Goal: Task Accomplishment & Management: Manage account settings

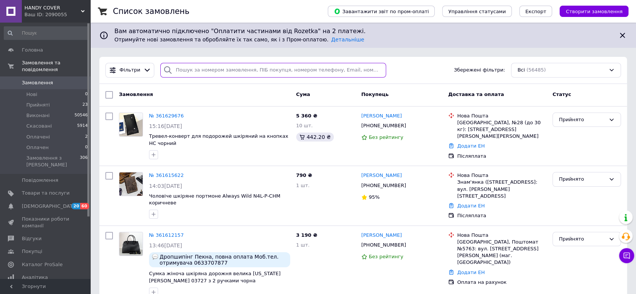
click at [187, 69] on input "search" at bounding box center [273, 70] width 226 height 15
paste input "361596501"
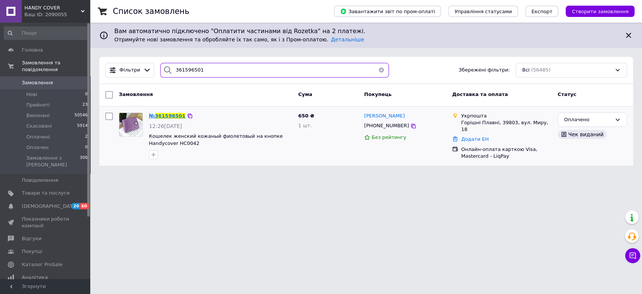
type input "361596501"
click at [166, 113] on span "361596501" at bounding box center [170, 116] width 30 height 6
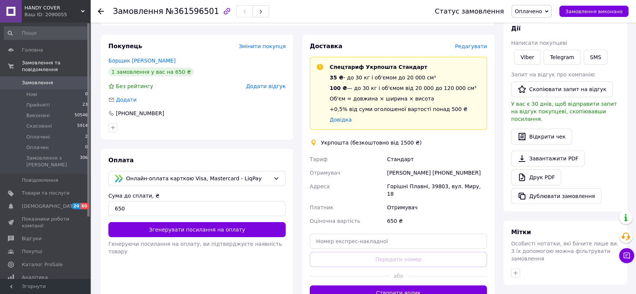
scroll to position [122, 0]
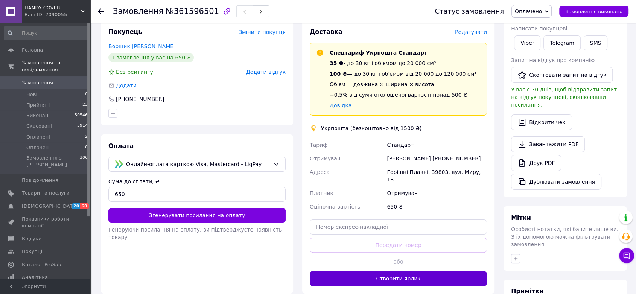
click at [415, 271] on button "Створити ярлик" at bounding box center [398, 278] width 177 height 15
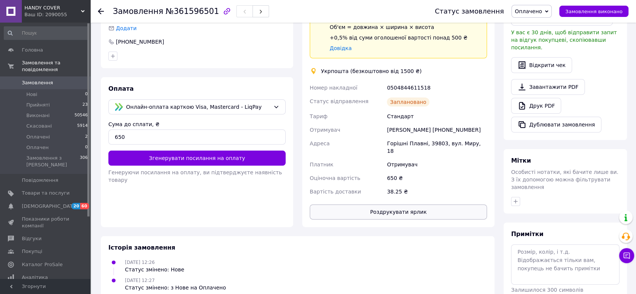
scroll to position [159, 0]
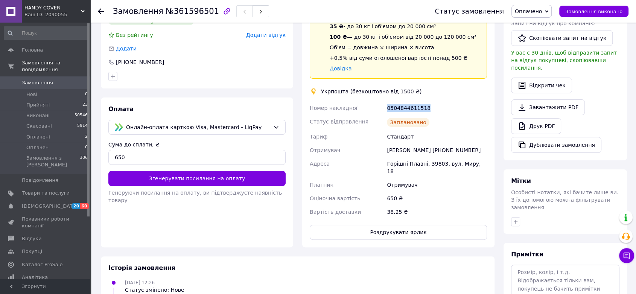
drag, startPoint x: 425, startPoint y: 99, endPoint x: 381, endPoint y: 102, distance: 44.9
click at [381, 102] on div "Номер накладної 0504844611518 Статус відправлення Заплановано Тариф Стандарт От…" at bounding box center [398, 159] width 180 height 117
copy div "Номер накладної 0504844611518"
click at [402, 225] on button "Роздрукувати ярлик" at bounding box center [398, 232] width 177 height 15
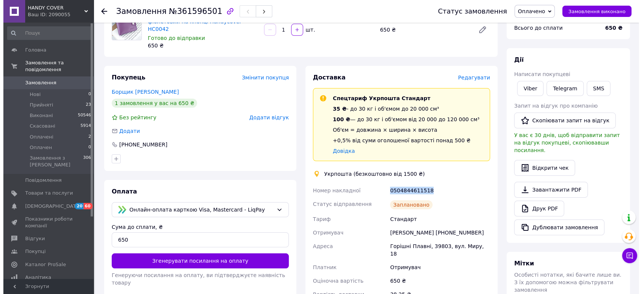
scroll to position [75, 0]
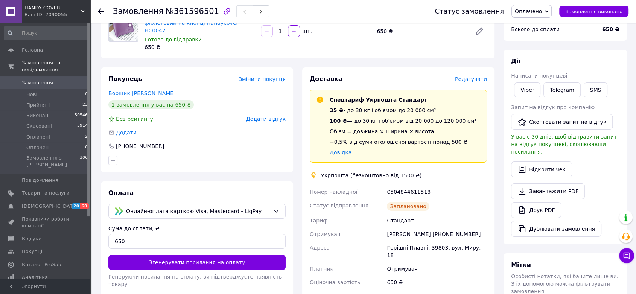
click at [466, 76] on span "Редагувати" at bounding box center [471, 79] width 32 height 6
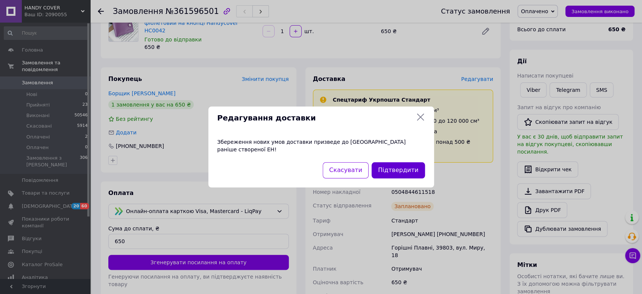
click at [389, 165] on button "Підтвердити" at bounding box center [398, 170] width 53 height 16
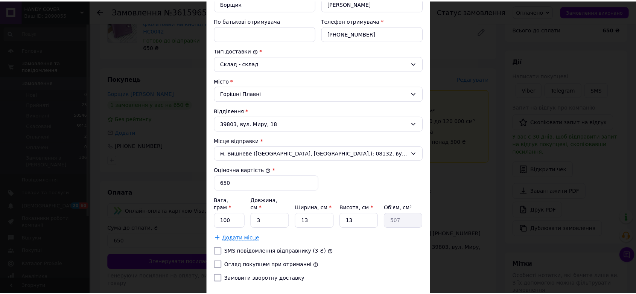
scroll to position [202, 0]
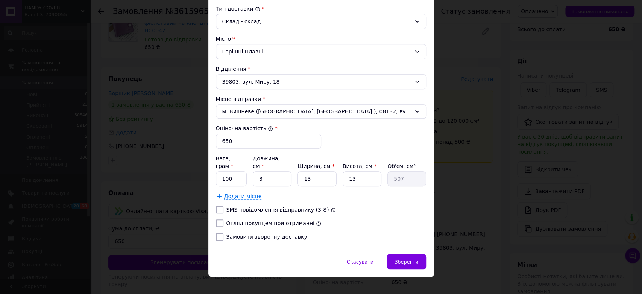
drag, startPoint x: 282, startPoint y: 216, endPoint x: 289, endPoint y: 214, distance: 7.2
click at [283, 220] on label "Огляд покупцем при отриманні" at bounding box center [270, 223] width 88 height 6
click at [223, 219] on input "Огляд покупцем при отриманні" at bounding box center [220, 223] width 8 height 8
checkbox input "true"
click at [402, 259] on span "Зберегти" at bounding box center [407, 262] width 24 height 6
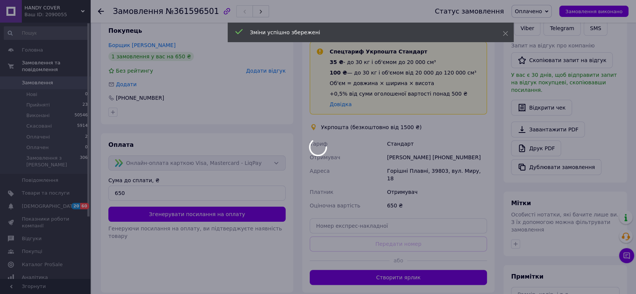
scroll to position [187, 0]
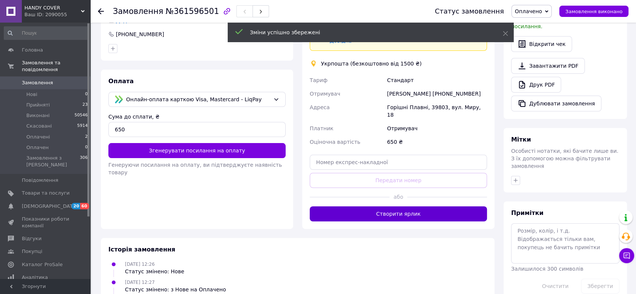
click at [415, 206] on button "Створити ярлик" at bounding box center [398, 213] width 177 height 15
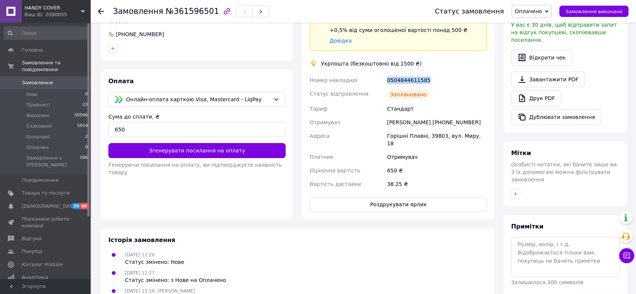
drag, startPoint x: 428, startPoint y: 73, endPoint x: 382, endPoint y: 76, distance: 46.4
click at [382, 76] on div "Номер накладної 0504844611585 Статус відправлення Заплановано Тариф Стандарт От…" at bounding box center [398, 131] width 180 height 117
copy div "Номер накладної 0504844611585"
click at [432, 197] on button "Роздрукувати ярлик" at bounding box center [398, 204] width 177 height 15
click at [39, 190] on span "Товари та послуги" at bounding box center [46, 193] width 48 height 7
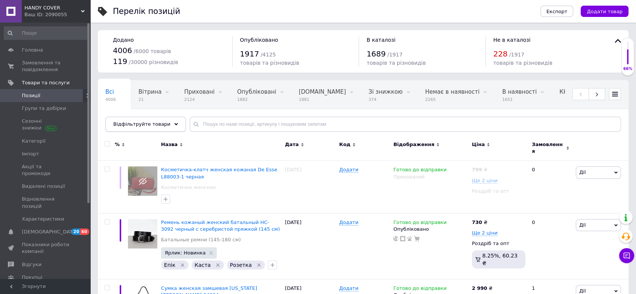
click at [174, 125] on icon at bounding box center [176, 124] width 4 height 4
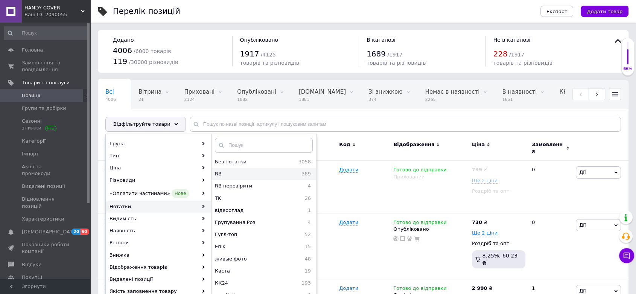
click at [229, 175] on span "RB" at bounding box center [231, 173] width 33 height 7
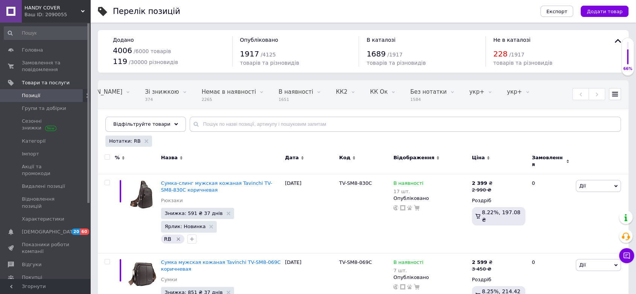
click at [105, 156] on input "checkbox" at bounding box center [107, 157] width 5 height 5
checkbox input "true"
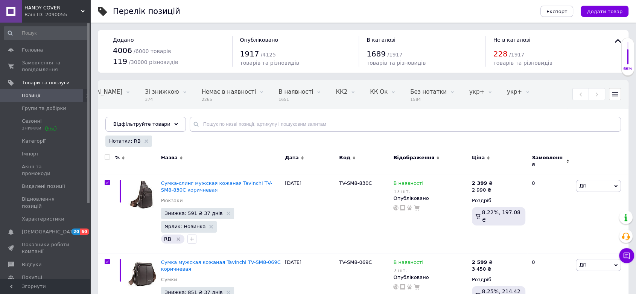
checkbox input "true"
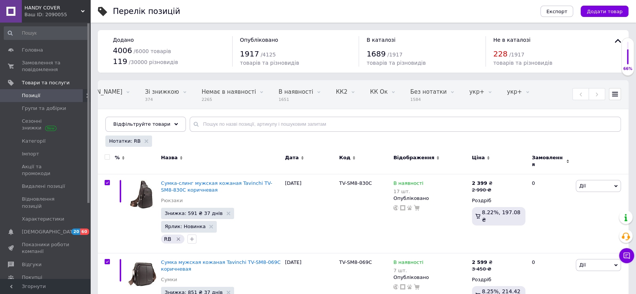
checkbox input "true"
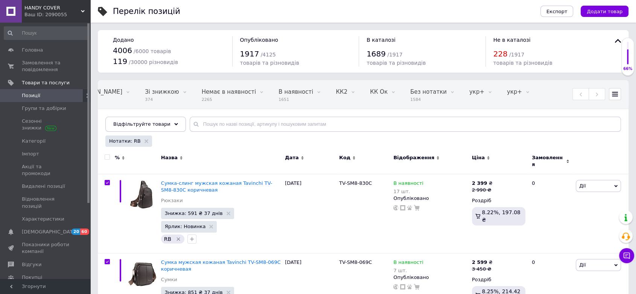
checkbox input "true"
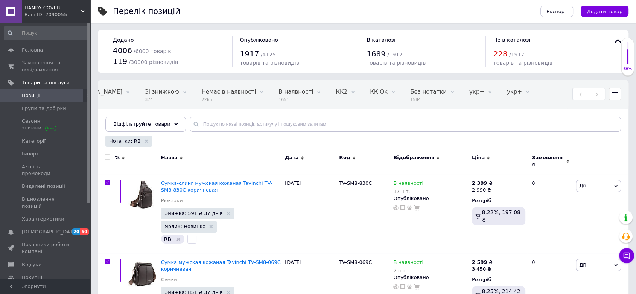
checkbox input "true"
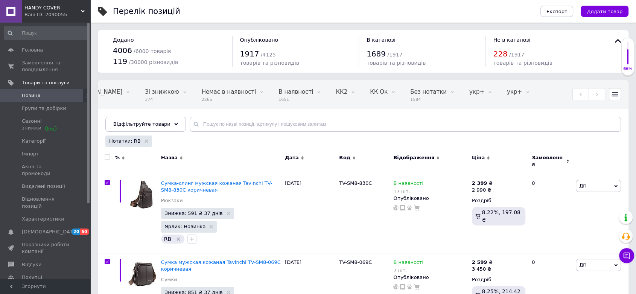
checkbox input "true"
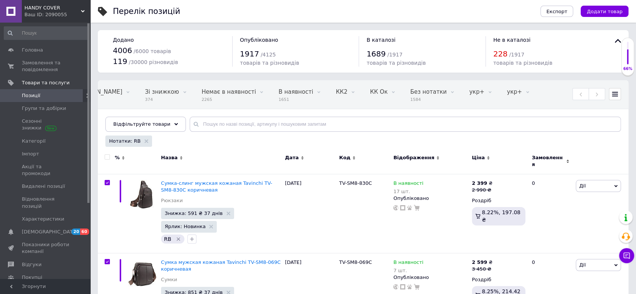
checkbox input "true"
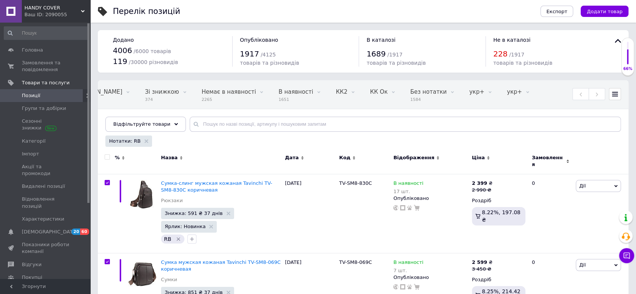
checkbox input "true"
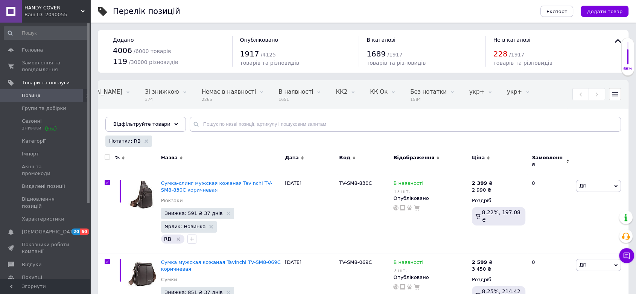
checkbox input "true"
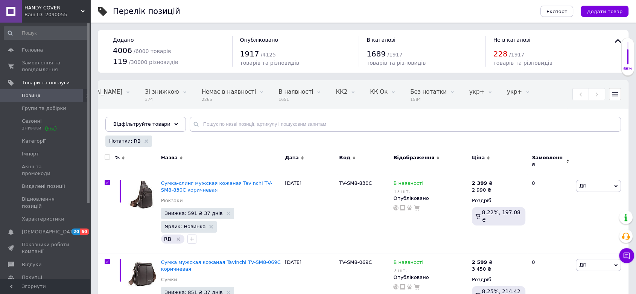
checkbox input "true"
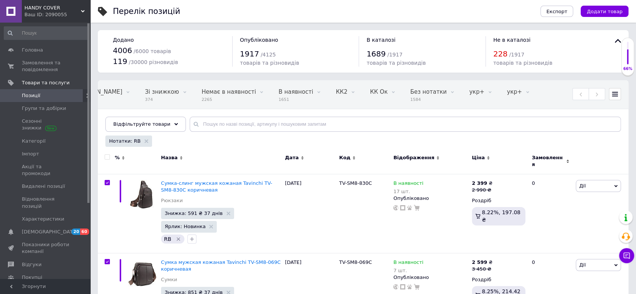
checkbox input "true"
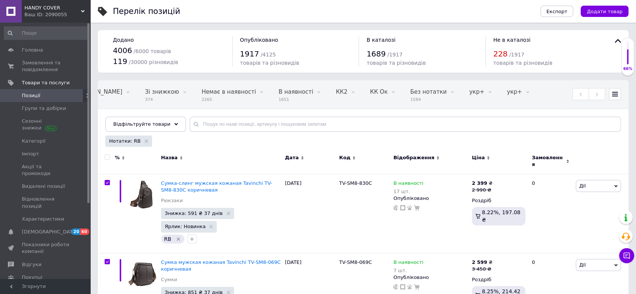
checkbox input "true"
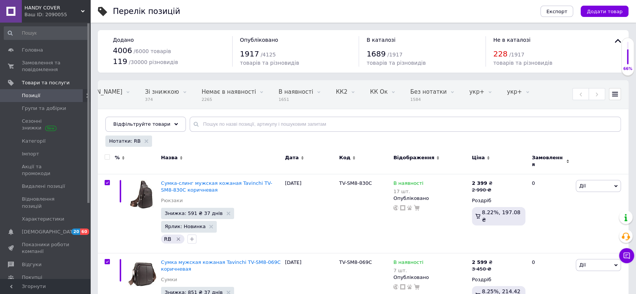
checkbox input "true"
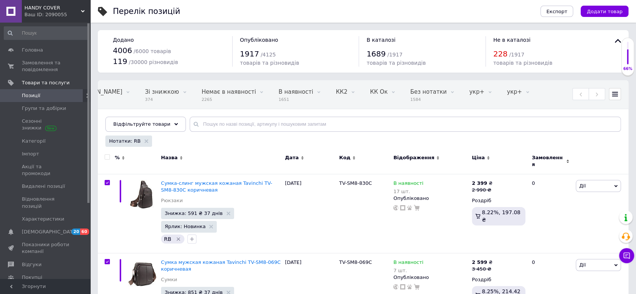
checkbox input "true"
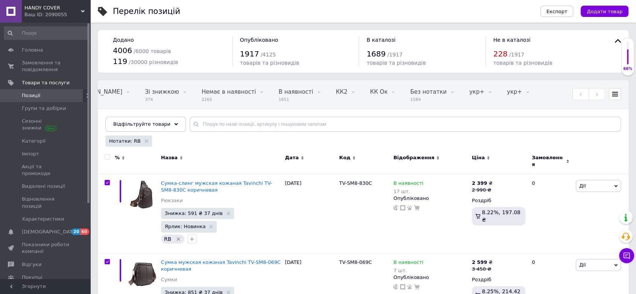
checkbox input "true"
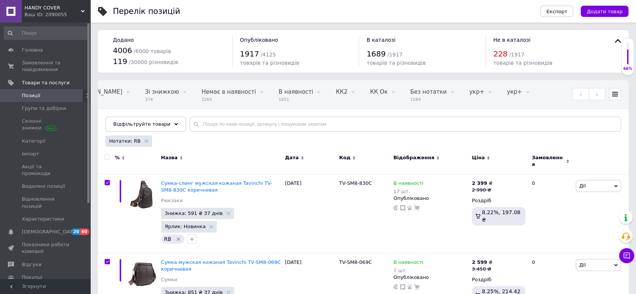
checkbox input "true"
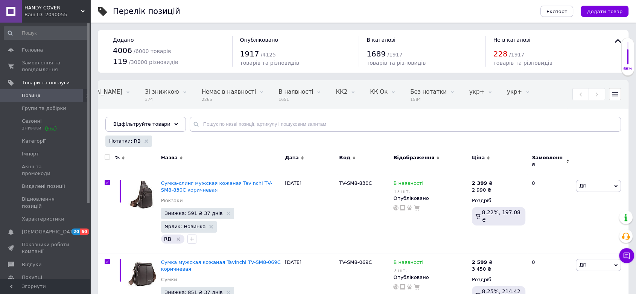
checkbox input "true"
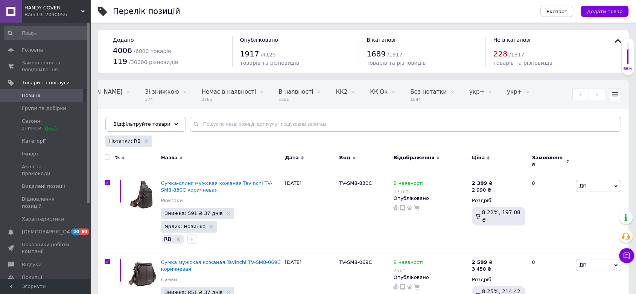
checkbox input "true"
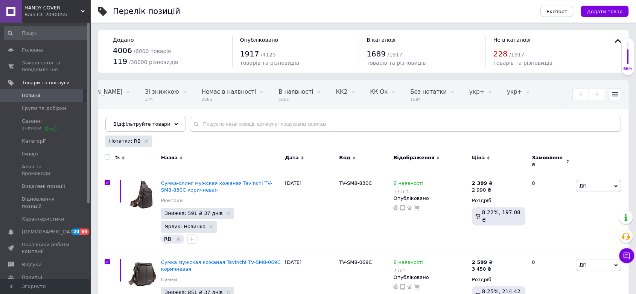
checkbox input "true"
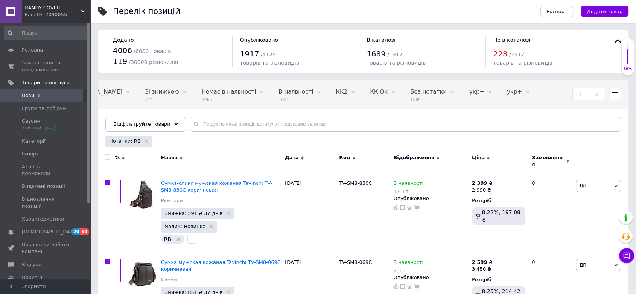
checkbox input "true"
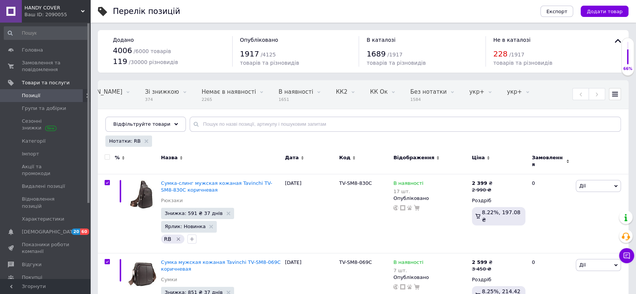
checkbox input "true"
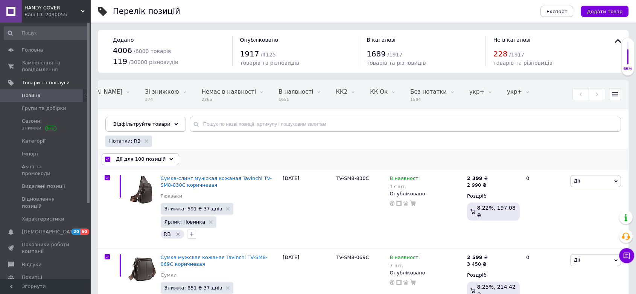
click at [170, 158] on use at bounding box center [172, 159] width 4 height 2
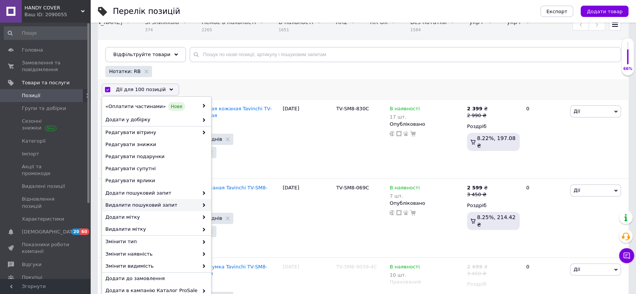
scroll to position [125, 0]
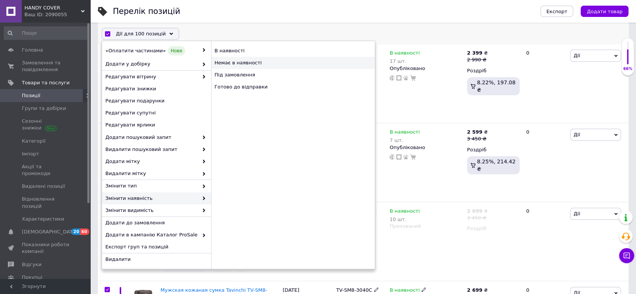
click at [238, 64] on div "Немає в наявності" at bounding box center [293, 63] width 164 height 12
checkbox input "false"
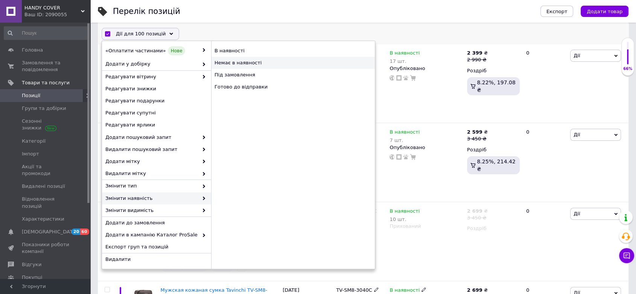
checkbox input "false"
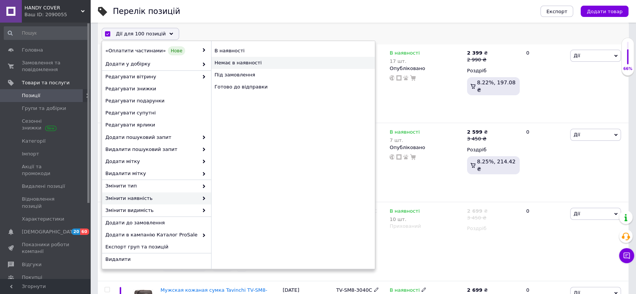
checkbox input "false"
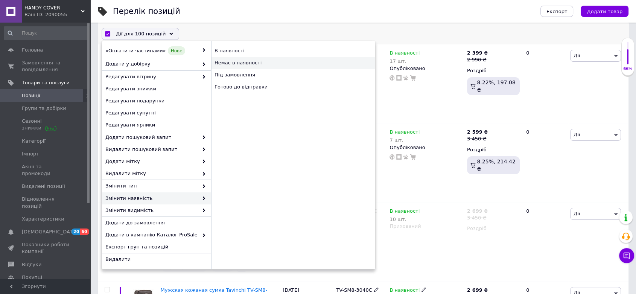
checkbox input "false"
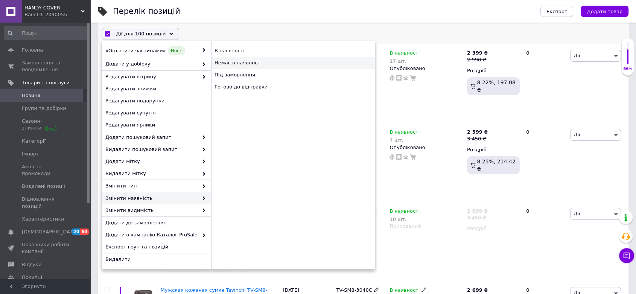
checkbox input "false"
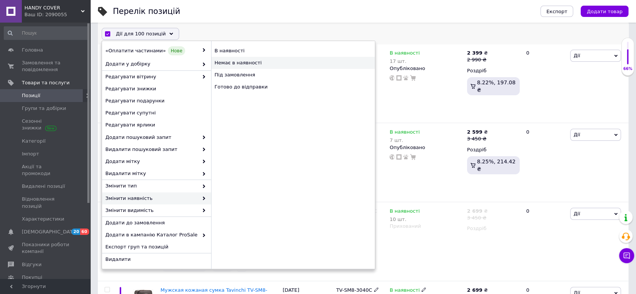
checkbox input "false"
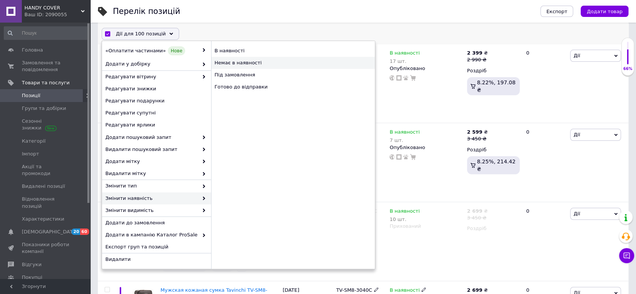
checkbox input "false"
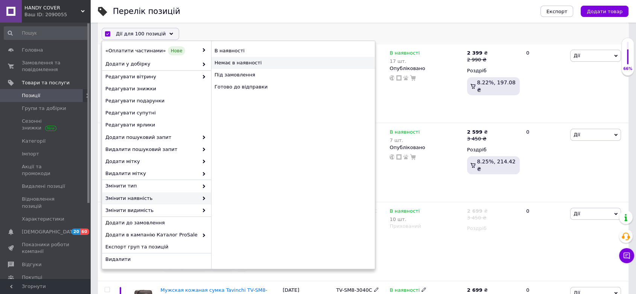
checkbox input "false"
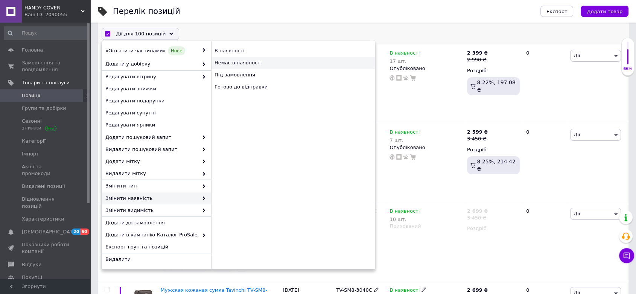
checkbox input "false"
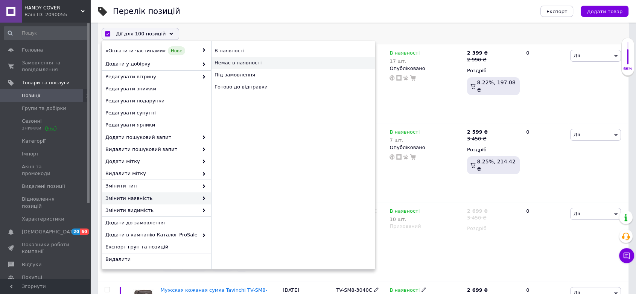
checkbox input "false"
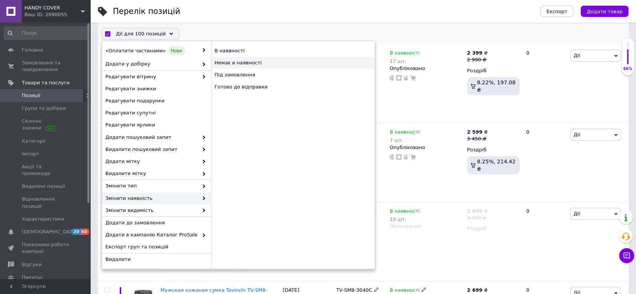
checkbox input "false"
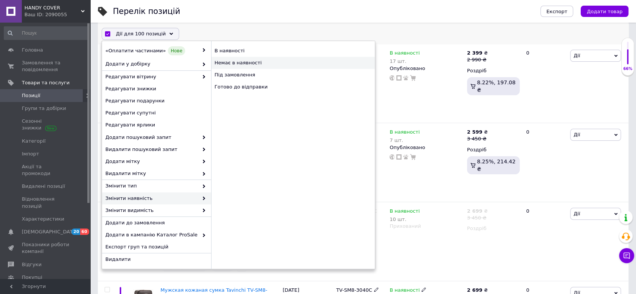
checkbox input "false"
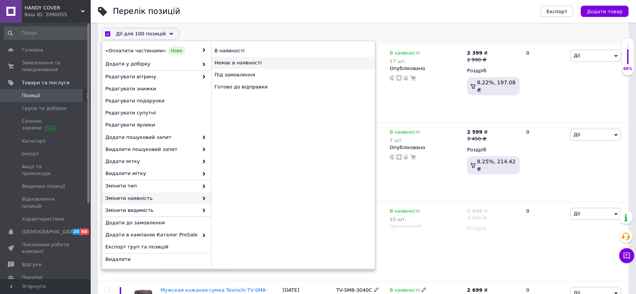
checkbox input "false"
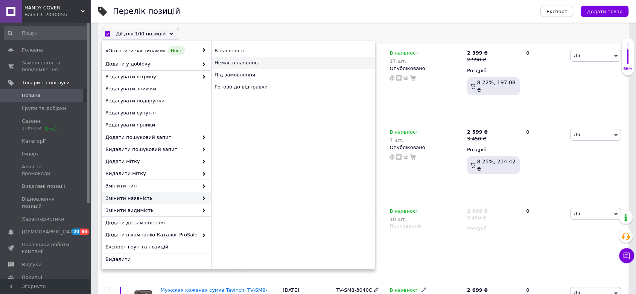
checkbox input "false"
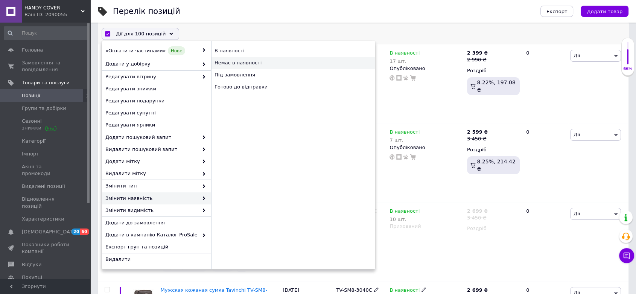
checkbox input "false"
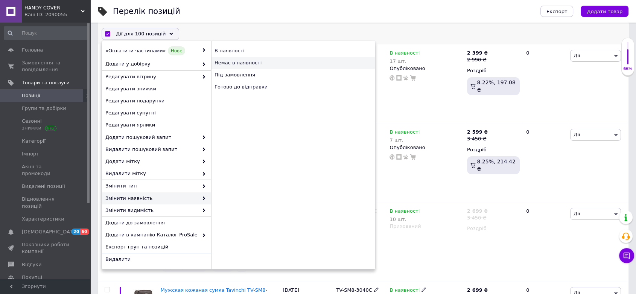
checkbox input "false"
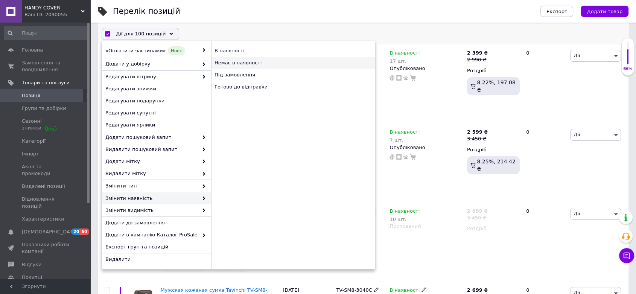
checkbox input "false"
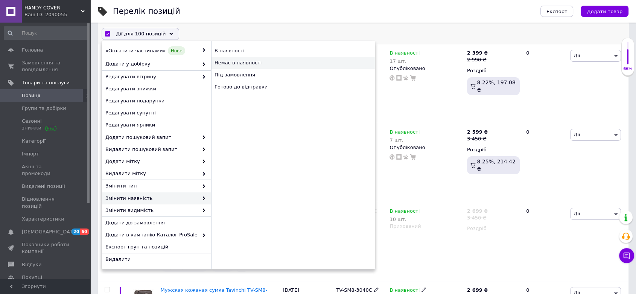
checkbox input "false"
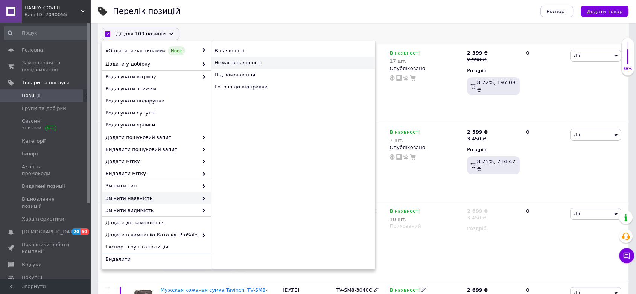
checkbox input "false"
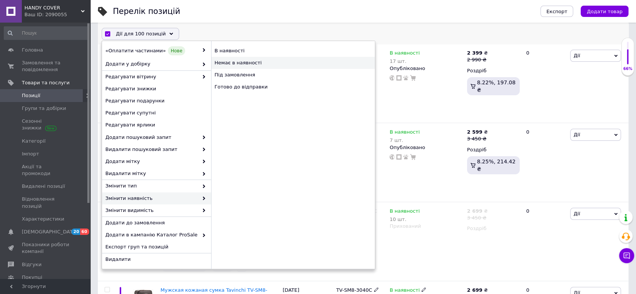
checkbox input "false"
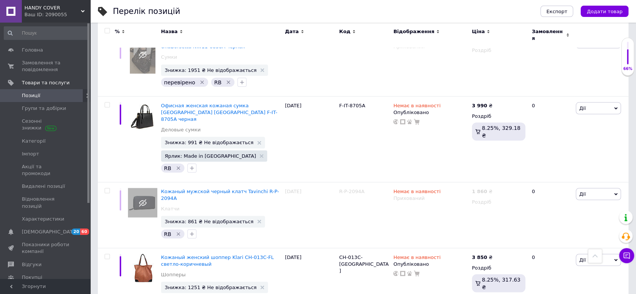
scroll to position [7368, 0]
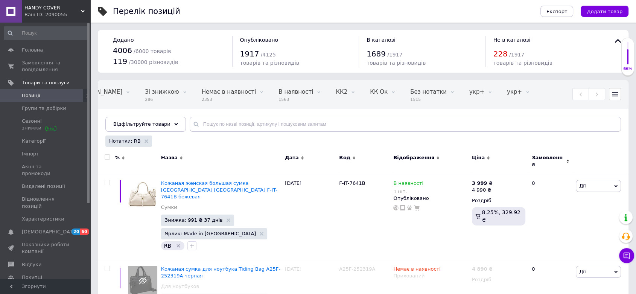
drag, startPoint x: 106, startPoint y: 156, endPoint x: 123, endPoint y: 144, distance: 20.2
click at [107, 156] on input "checkbox" at bounding box center [107, 157] width 5 height 5
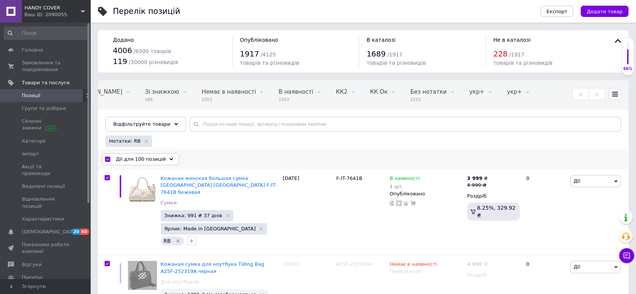
click at [169, 157] on icon at bounding box center [171, 159] width 4 height 4
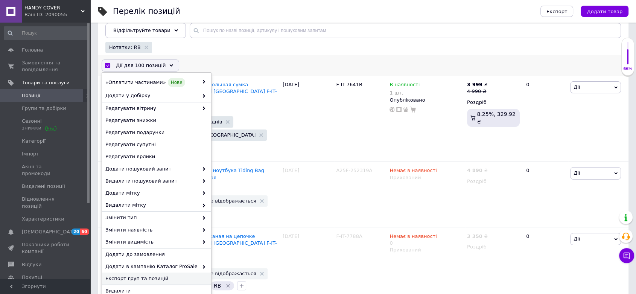
scroll to position [125, 0]
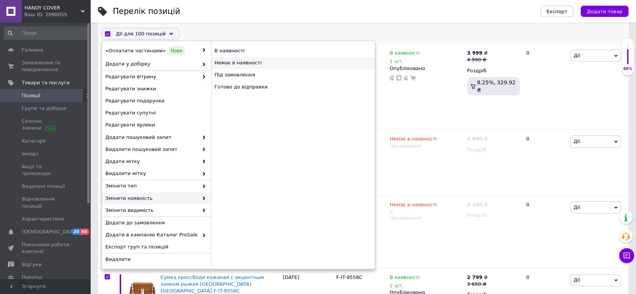
click at [245, 62] on div "Немає в наявності" at bounding box center [293, 63] width 164 height 12
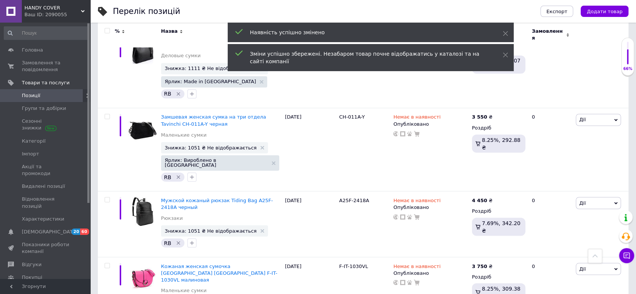
scroll to position [7038, 0]
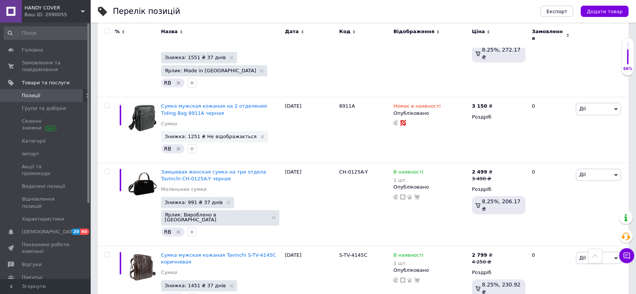
scroll to position [6416, 0]
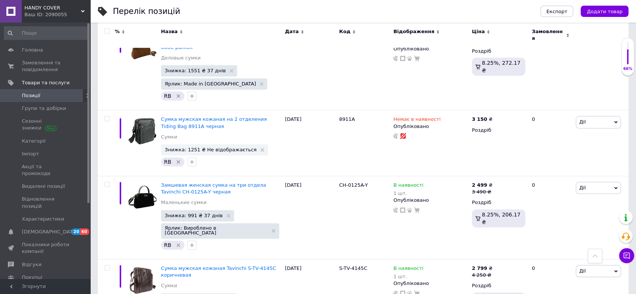
click at [108, 32] on input "checkbox" at bounding box center [107, 31] width 5 height 5
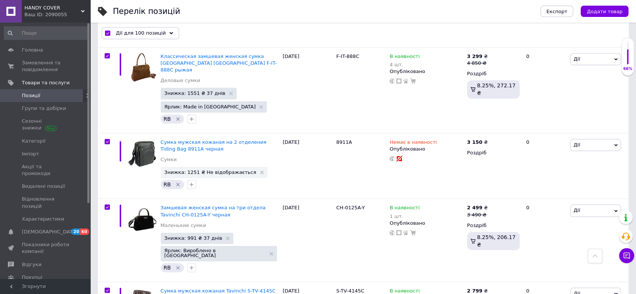
scroll to position [6437, 0]
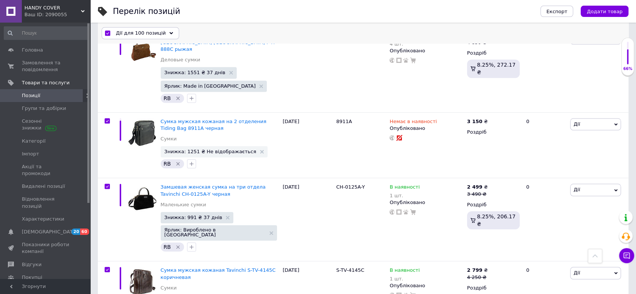
click at [170, 33] on use at bounding box center [172, 33] width 4 height 2
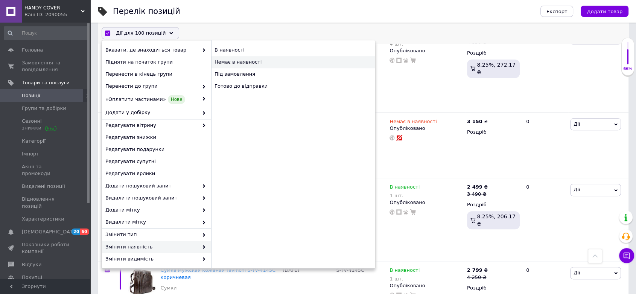
click at [252, 62] on div "Немає в наявності" at bounding box center [293, 62] width 164 height 12
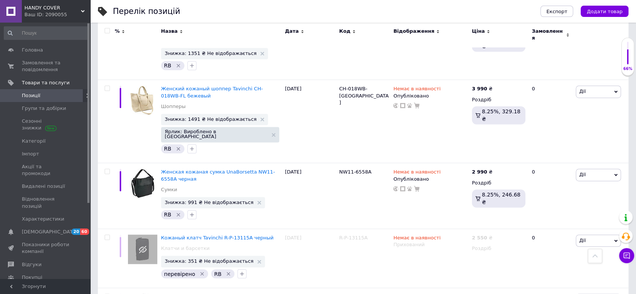
scroll to position [6931, 0]
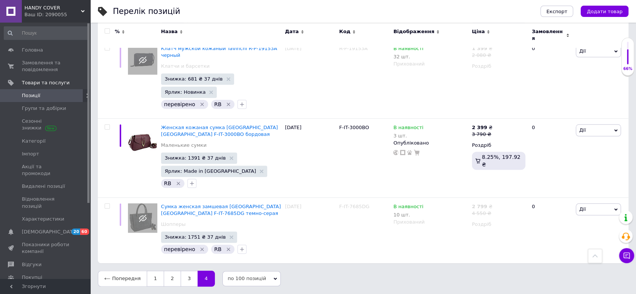
scroll to position [6262, 0]
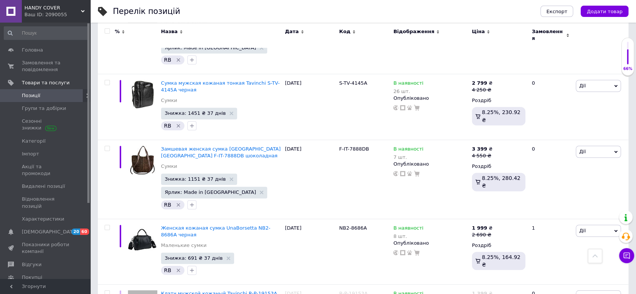
click at [109, 32] on input "checkbox" at bounding box center [107, 31] width 5 height 5
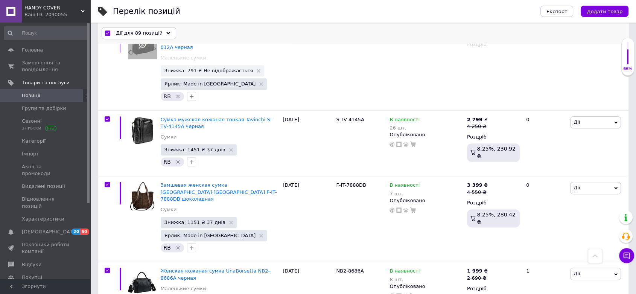
scroll to position [6261, 0]
click at [163, 30] on div "Дії для 89 позицій" at bounding box center [139, 33] width 74 height 12
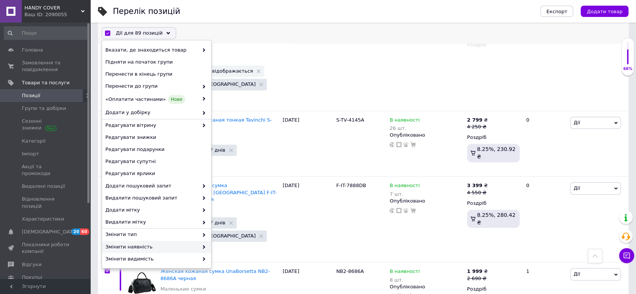
click at [155, 245] on span "Змінити наявність" at bounding box center [151, 246] width 93 height 7
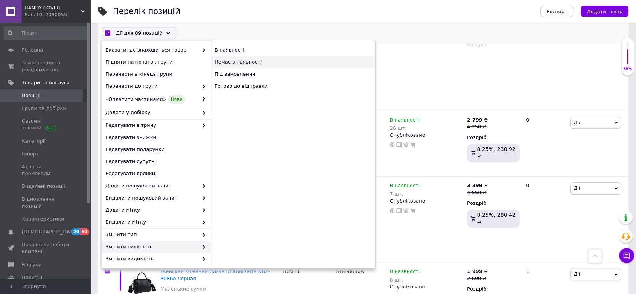
click at [231, 61] on div "Немає в наявності" at bounding box center [293, 62] width 164 height 12
click at [223, 61] on div "Немає в наявності" at bounding box center [293, 62] width 164 height 12
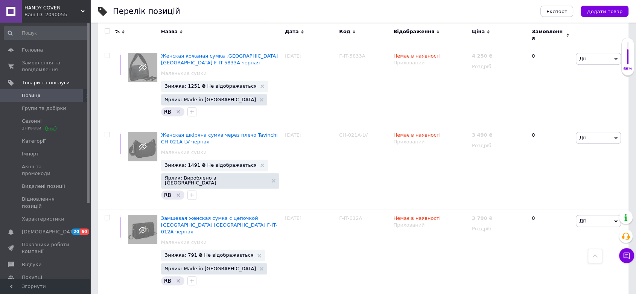
scroll to position [6053, 0]
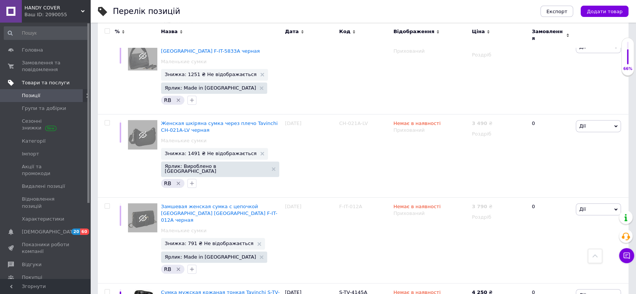
click at [35, 82] on span "Товари та послуги" at bounding box center [46, 82] width 48 height 7
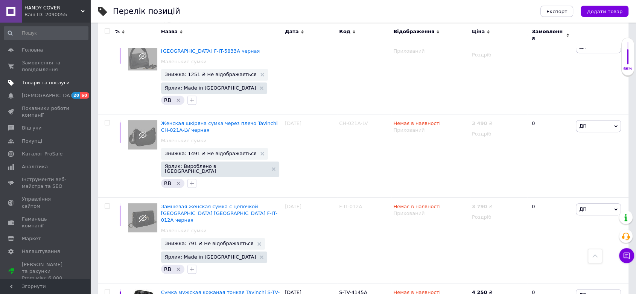
click at [45, 83] on span "Товари та послуги" at bounding box center [46, 82] width 48 height 7
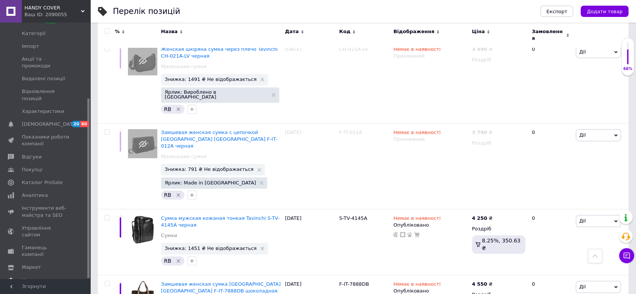
scroll to position [6136, 0]
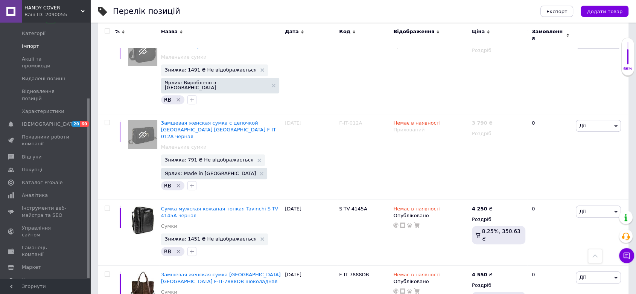
click at [32, 47] on span "Імпорт" at bounding box center [30, 46] width 17 height 7
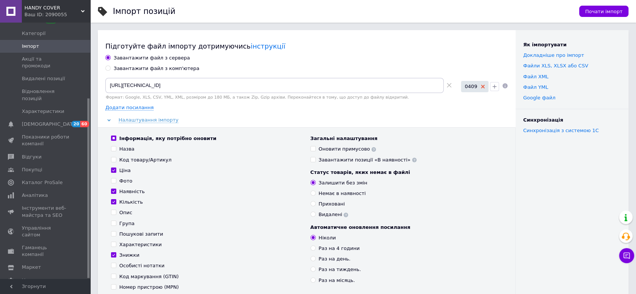
click at [482, 86] on use at bounding box center [483, 87] width 4 height 4
click at [492, 85] on icon "button" at bounding box center [494, 85] width 6 height 6
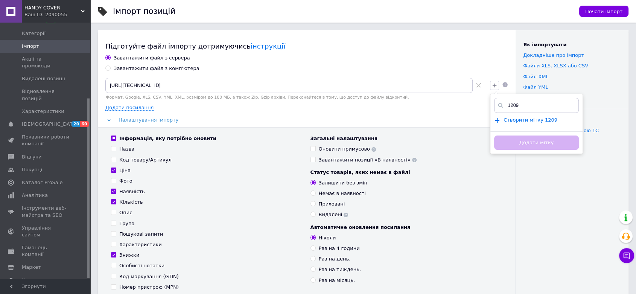
click at [524, 121] on span "Створити мітку 1209" at bounding box center [530, 120] width 54 height 6
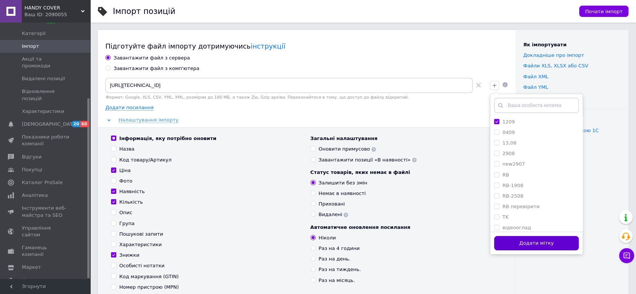
click at [527, 240] on button "Додати мітку" at bounding box center [536, 243] width 85 height 15
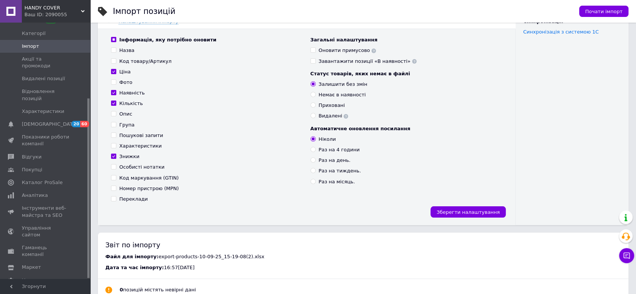
scroll to position [125, 0]
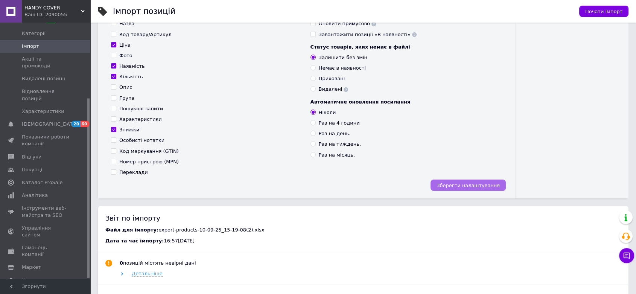
click at [469, 185] on span "Зберегти налаштування" at bounding box center [467, 185] width 63 height 6
click at [603, 11] on span "Почати імпорт" at bounding box center [603, 12] width 37 height 6
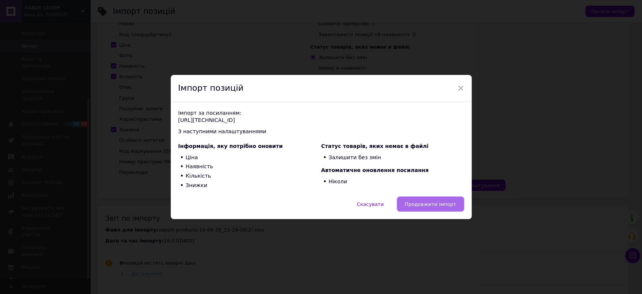
click at [448, 201] on span "Продовжити імпорт" at bounding box center [431, 204] width 52 height 6
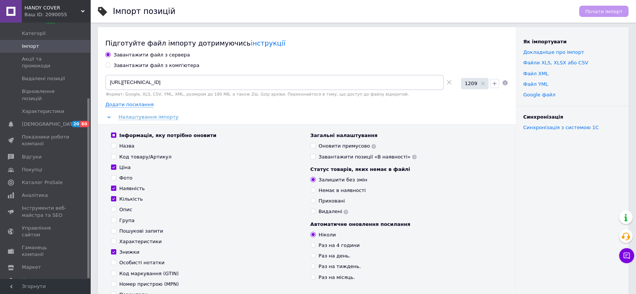
scroll to position [0, 0]
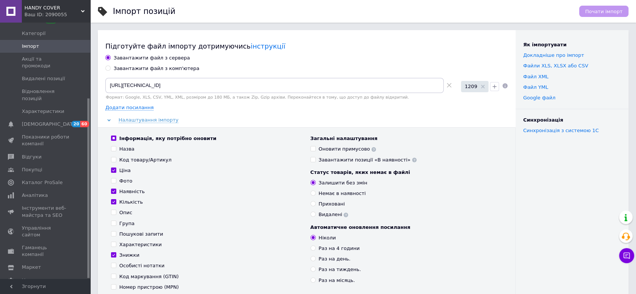
click at [476, 194] on div "Немає в наявності" at bounding box center [406, 193] width 192 height 7
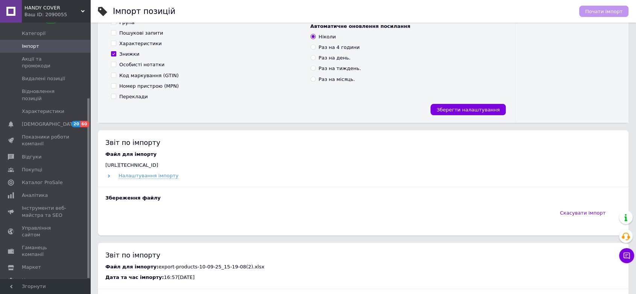
scroll to position [251, 0]
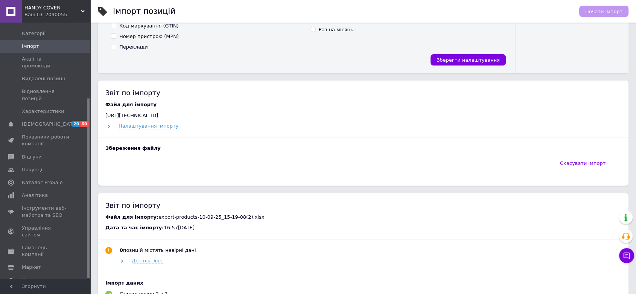
click at [138, 165] on div "Скасувати імпорт" at bounding box center [362, 166] width 515 height 23
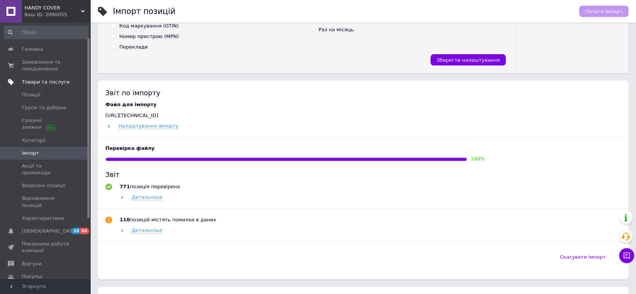
scroll to position [0, 0]
click at [41, 84] on span "Товари та послуги" at bounding box center [46, 82] width 48 height 7
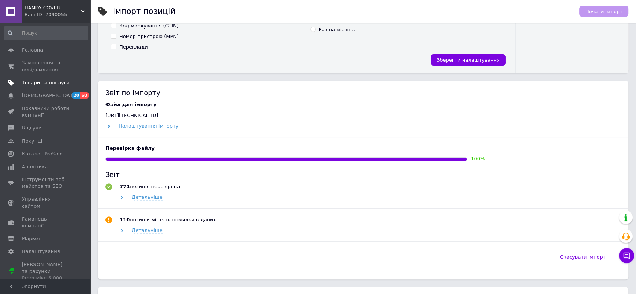
click at [33, 84] on span "Товари та послуги" at bounding box center [46, 82] width 48 height 7
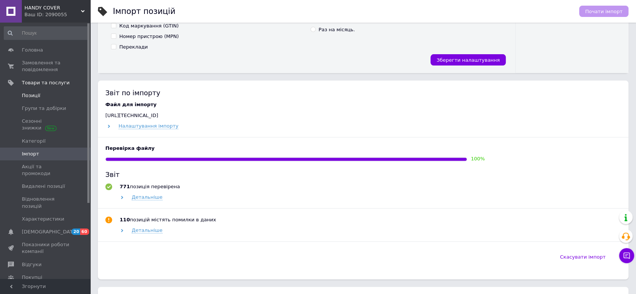
click at [32, 94] on span "Позиції" at bounding box center [31, 95] width 18 height 7
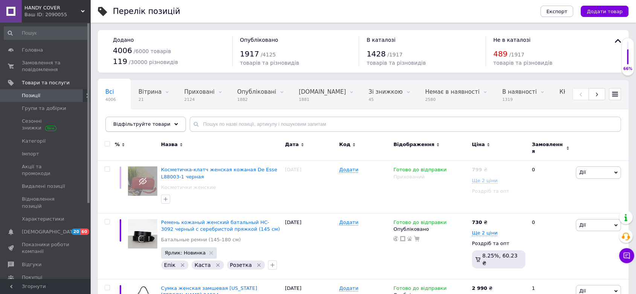
click at [174, 123] on icon at bounding box center [176, 124] width 4 height 4
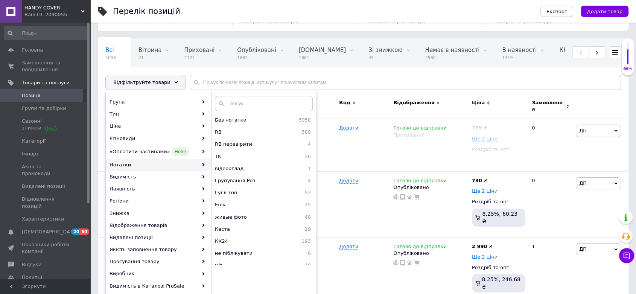
click at [201, 13] on div "Перелік позицій" at bounding box center [319, 11] width 412 height 23
